Goal: Task Accomplishment & Management: Manage account settings

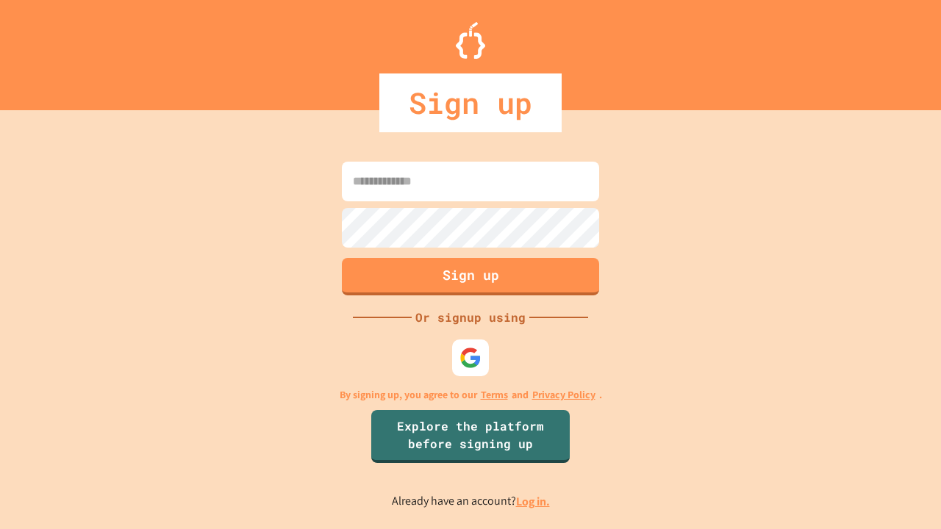
click at [533, 501] on link "Log in." at bounding box center [533, 501] width 34 height 15
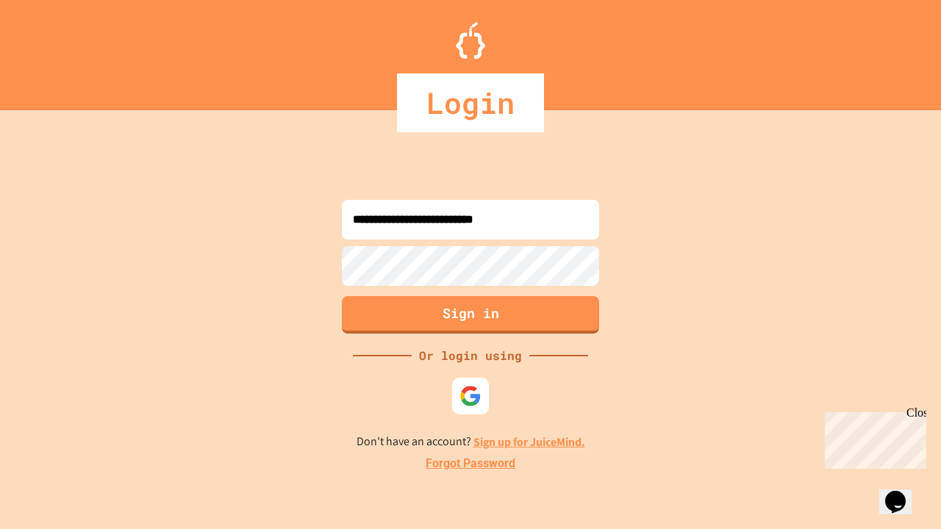
type input "**********"
